Goal: Check status: Check status

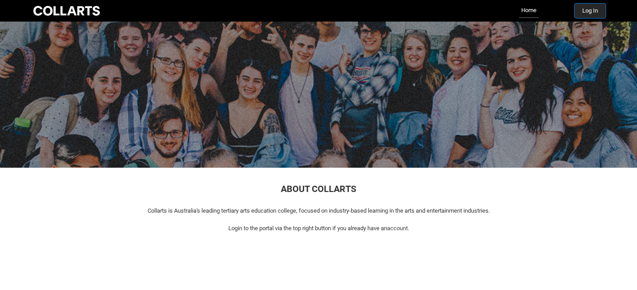
click at [594, 13] on button "Log In" at bounding box center [590, 11] width 31 height 14
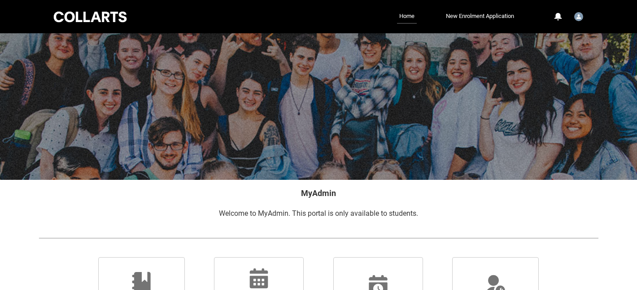
scroll to position [197, 0]
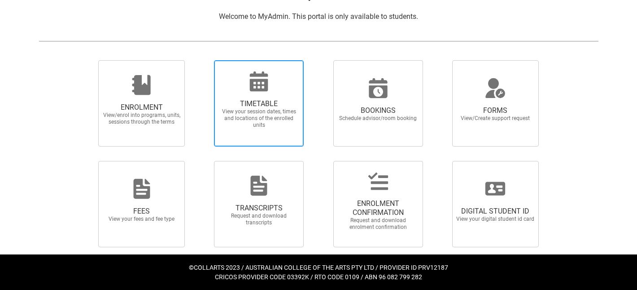
click at [246, 98] on span "TIMETABLE View your session dates, times and locations of the enrolled units" at bounding box center [259, 114] width 86 height 44
click at [203, 60] on input "TIMETABLE View your session dates, times and locations of the enrolled units" at bounding box center [202, 60] width 0 height 0
radio input "true"
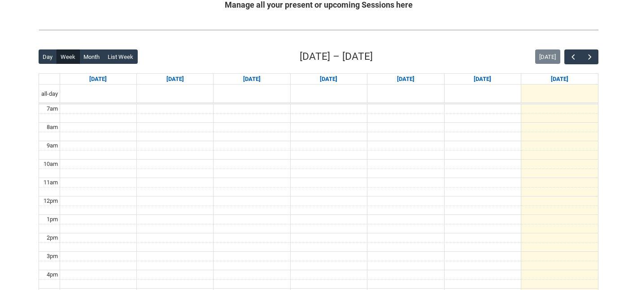
scroll to position [175, 0]
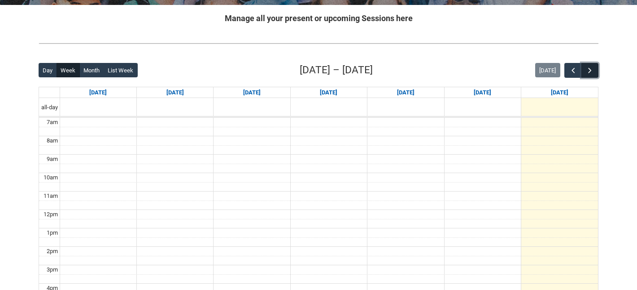
click at [596, 66] on button "button" at bounding box center [590, 70] width 17 height 15
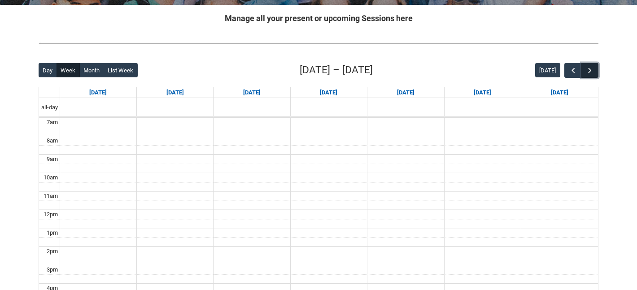
click at [596, 66] on button "button" at bounding box center [590, 70] width 17 height 15
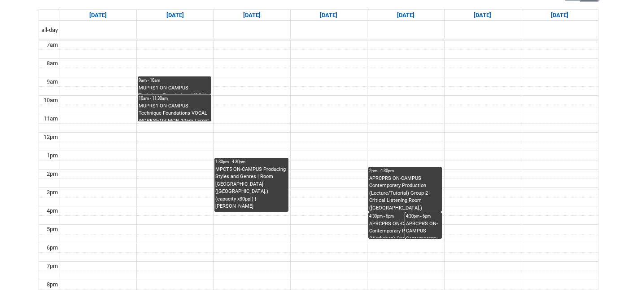
scroll to position [236, 0]
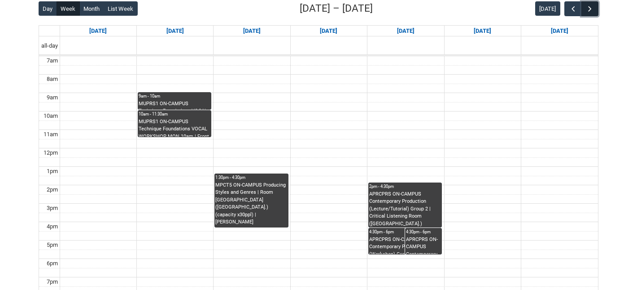
click at [593, 5] on span "button" at bounding box center [590, 8] width 9 height 9
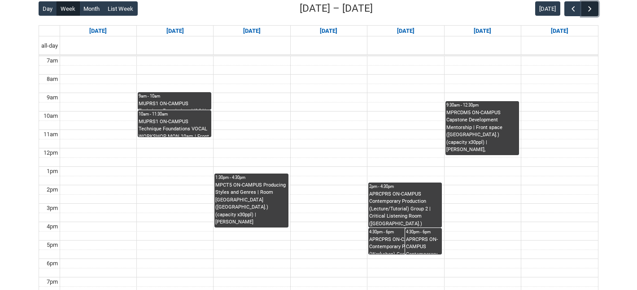
click at [593, 5] on span "button" at bounding box center [590, 8] width 9 height 9
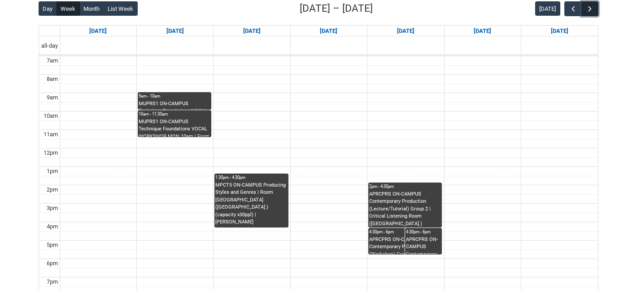
click at [593, 5] on span "button" at bounding box center [590, 8] width 9 height 9
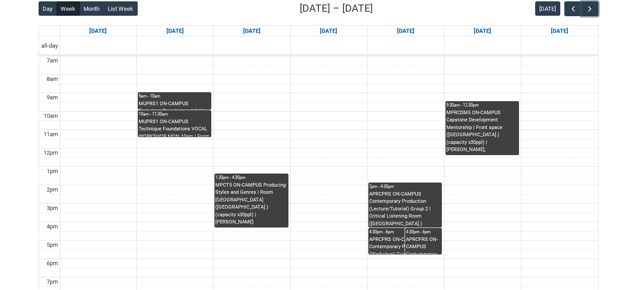
click at [503, 121] on div "MPRCDM5 ON-CAMPUS Capstone Development Mentorship | Front space (Brunswick St.)…" at bounding box center [483, 132] width 72 height 46
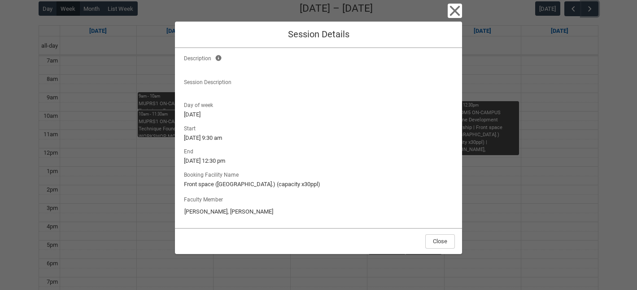
scroll to position [0, 0]
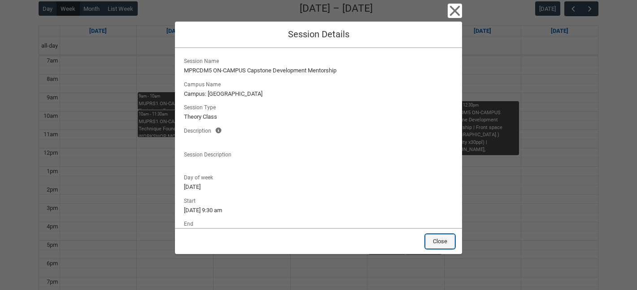
click at [440, 241] on button "Close" at bounding box center [441, 241] width 30 height 14
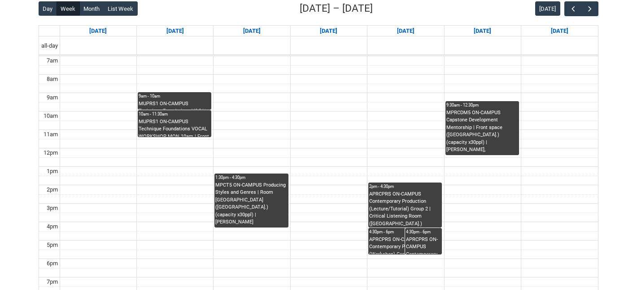
click at [166, 100] on div "MUPRS1 ON-CAMPUS Technique Foundations VOCAL TECHNIQUE MON 9am | Front space (B…" at bounding box center [175, 104] width 72 height 9
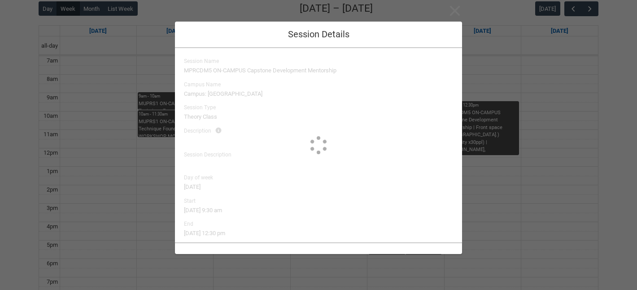
type input "Stephanie Greenwood"
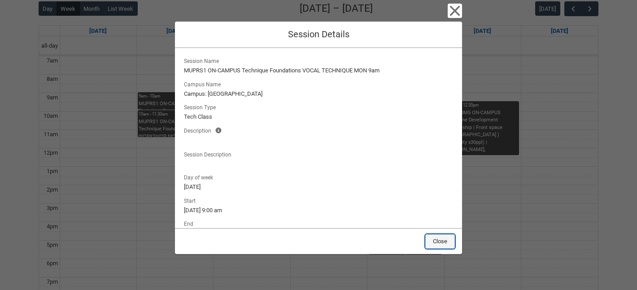
click at [446, 241] on button "Close" at bounding box center [441, 241] width 30 height 14
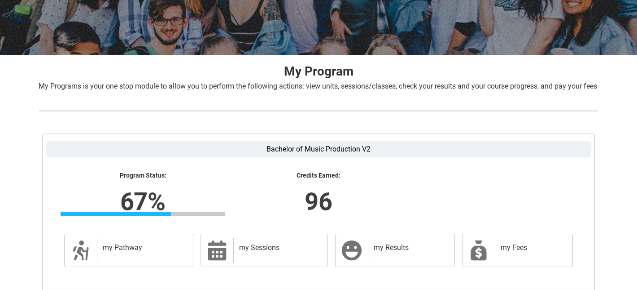
scroll to position [209, 0]
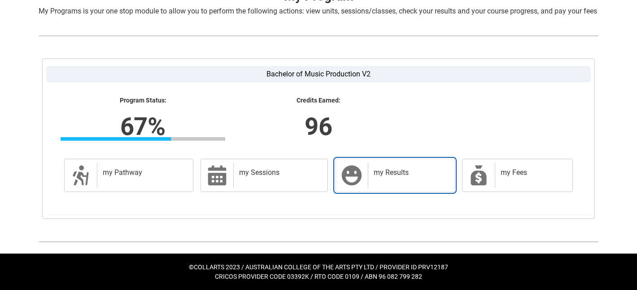
click at [372, 164] on div "my Results" at bounding box center [409, 174] width 83 height 25
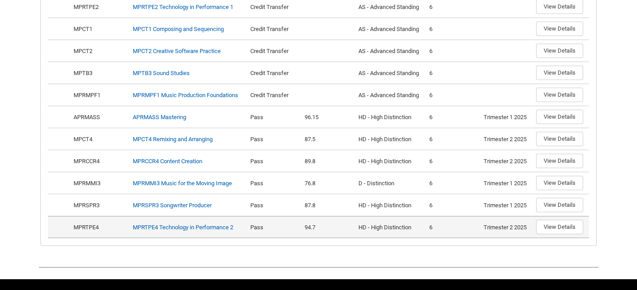
scroll to position [454, 0]
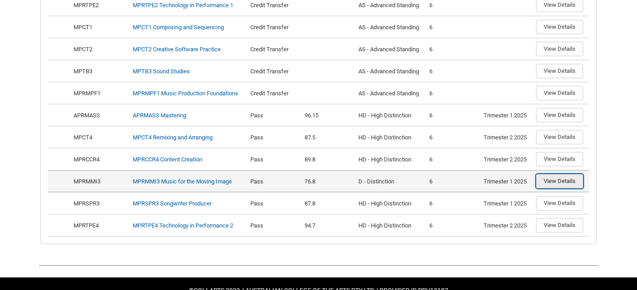
click at [564, 185] on button "View Details" at bounding box center [559, 181] width 47 height 14
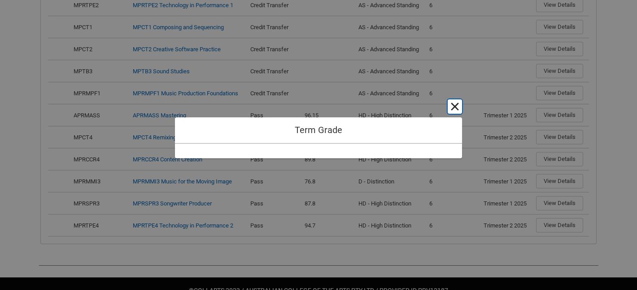
click at [449, 102] on button "Cancel and close" at bounding box center [455, 106] width 14 height 14
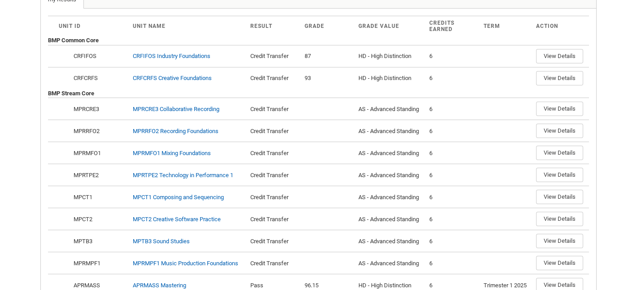
scroll to position [275, 0]
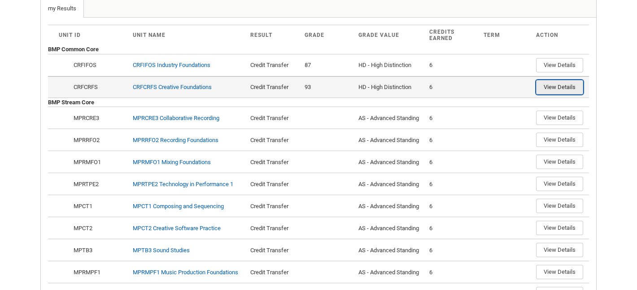
click at [549, 94] on button "View Details" at bounding box center [559, 87] width 47 height 14
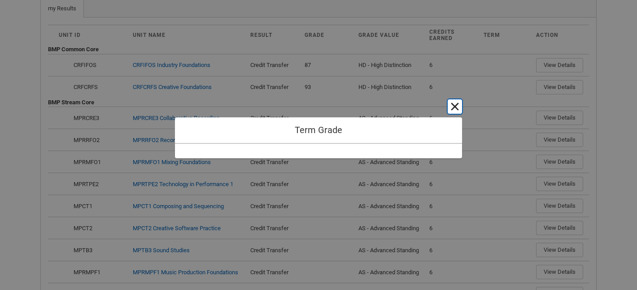
click at [455, 105] on button "Cancel and close" at bounding box center [455, 106] width 14 height 14
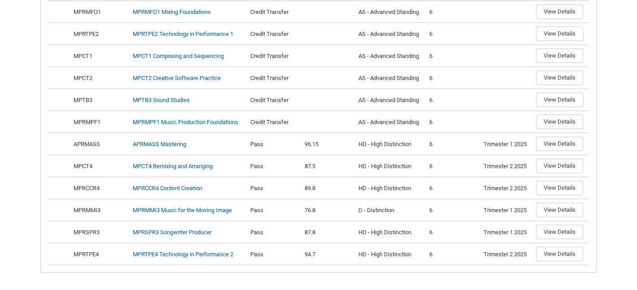
scroll to position [479, 0]
